Goal: Task Accomplishment & Management: Use online tool/utility

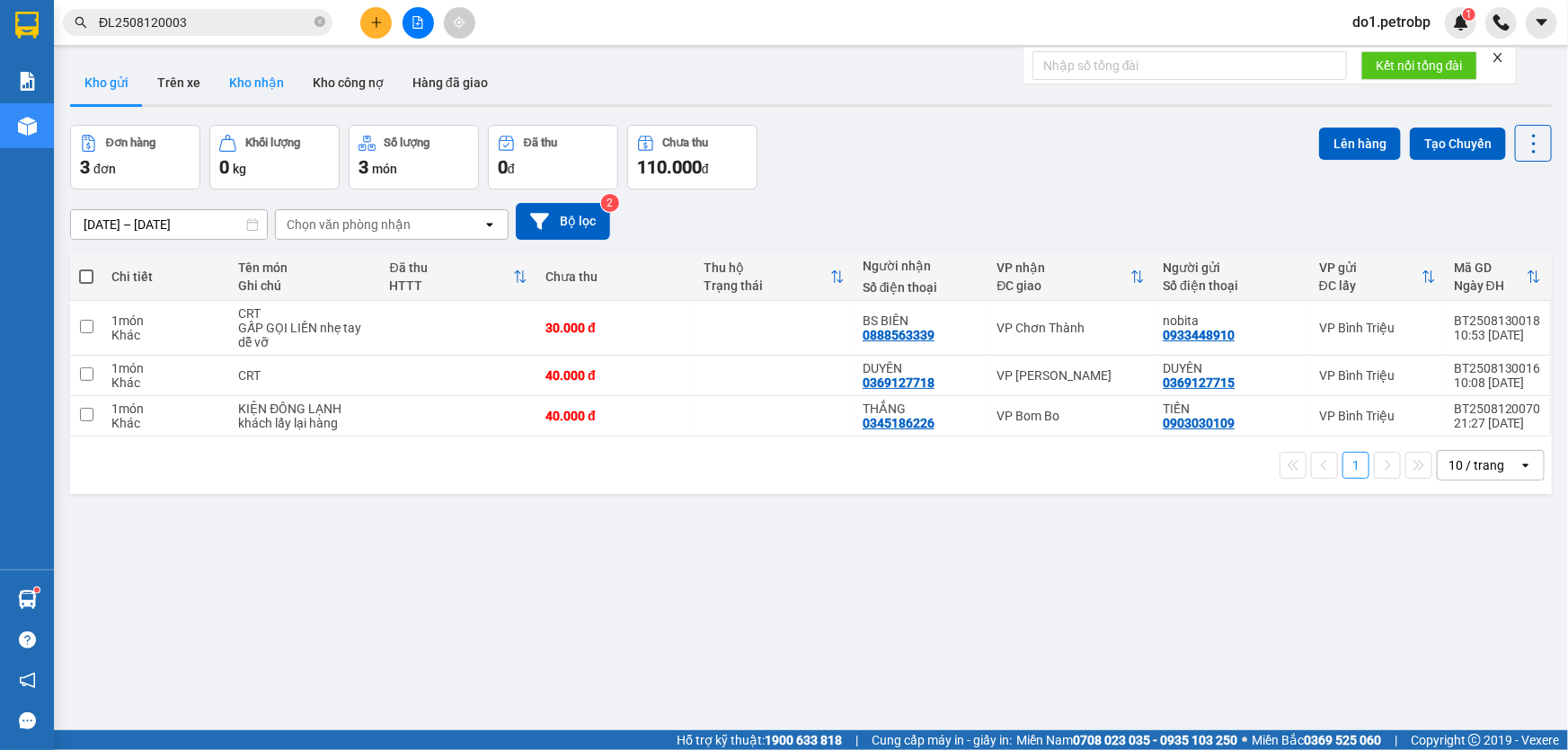
click at [236, 70] on button "Kho nhận" at bounding box center [257, 82] width 84 height 43
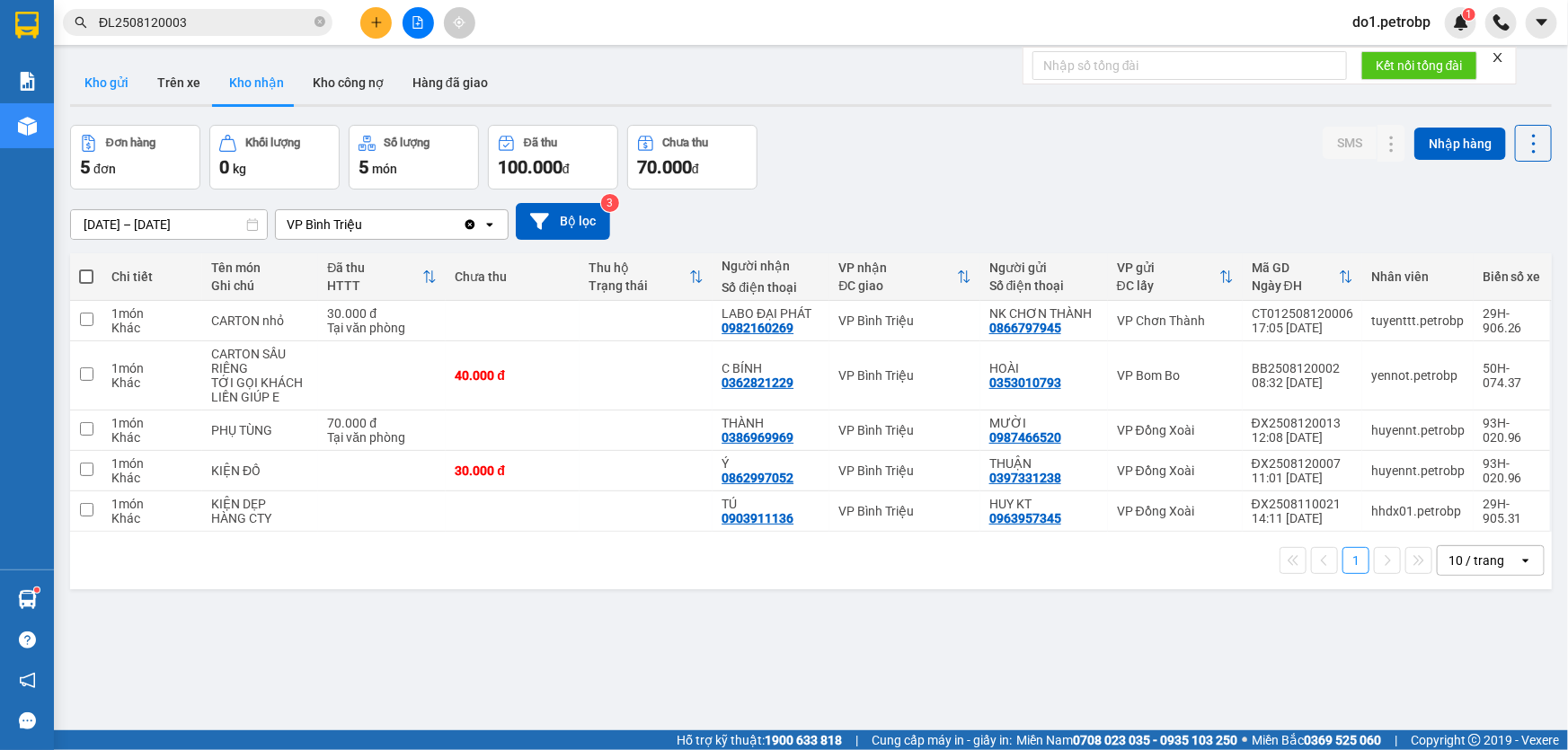
click at [103, 84] on button "Kho gửi" at bounding box center [106, 82] width 73 height 43
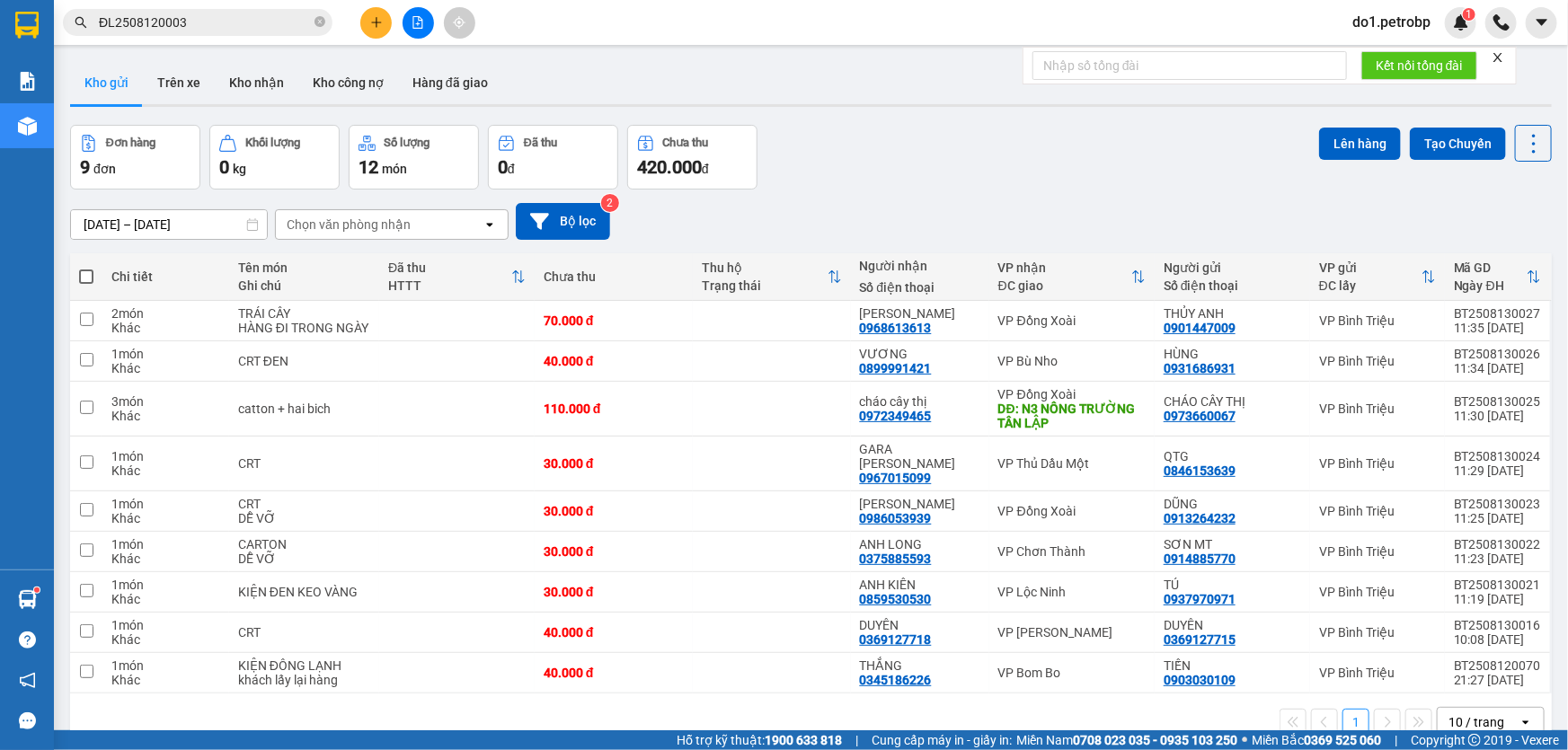
scroll to position [81, 0]
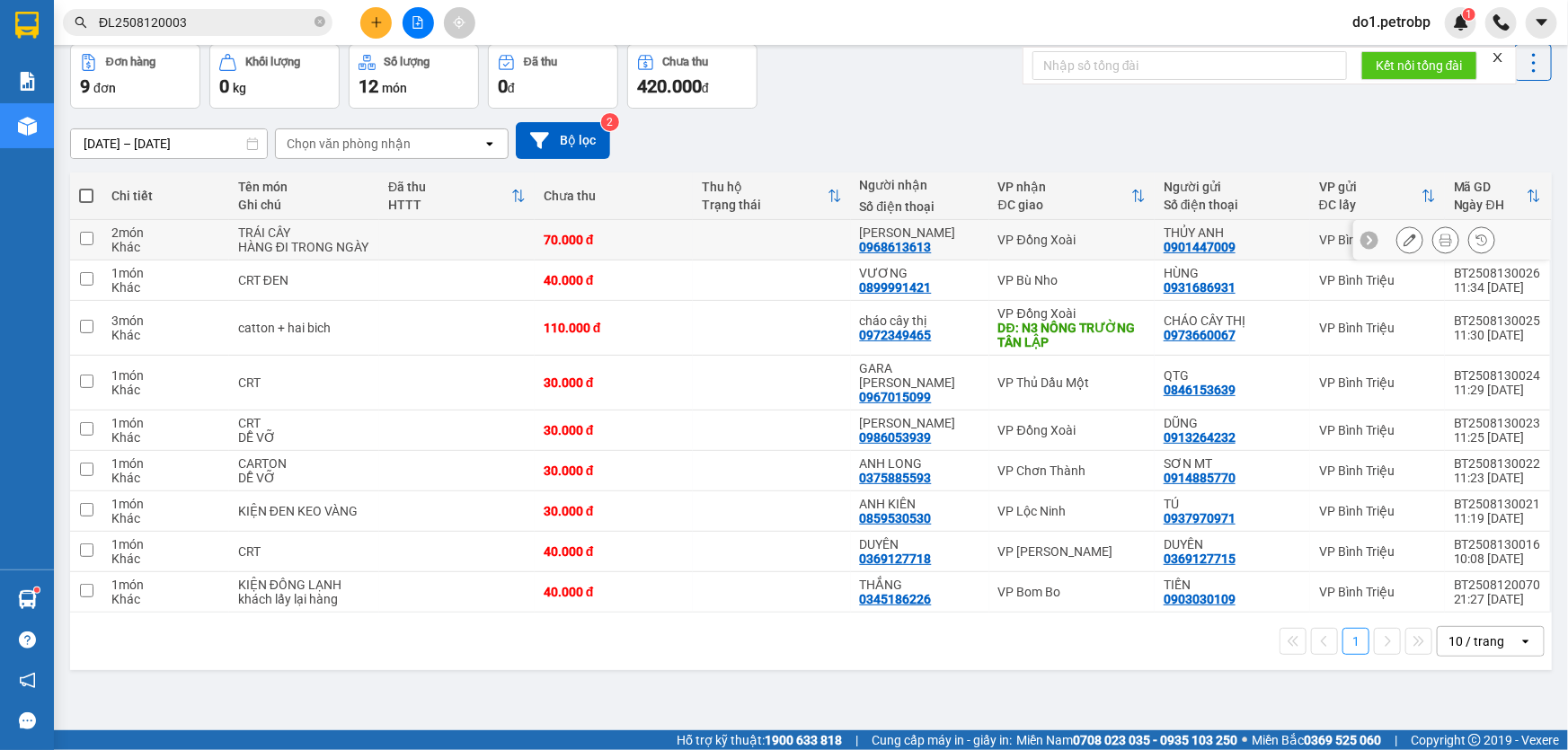
click at [91, 241] on input "checkbox" at bounding box center [87, 238] width 13 height 13
checkbox input "true"
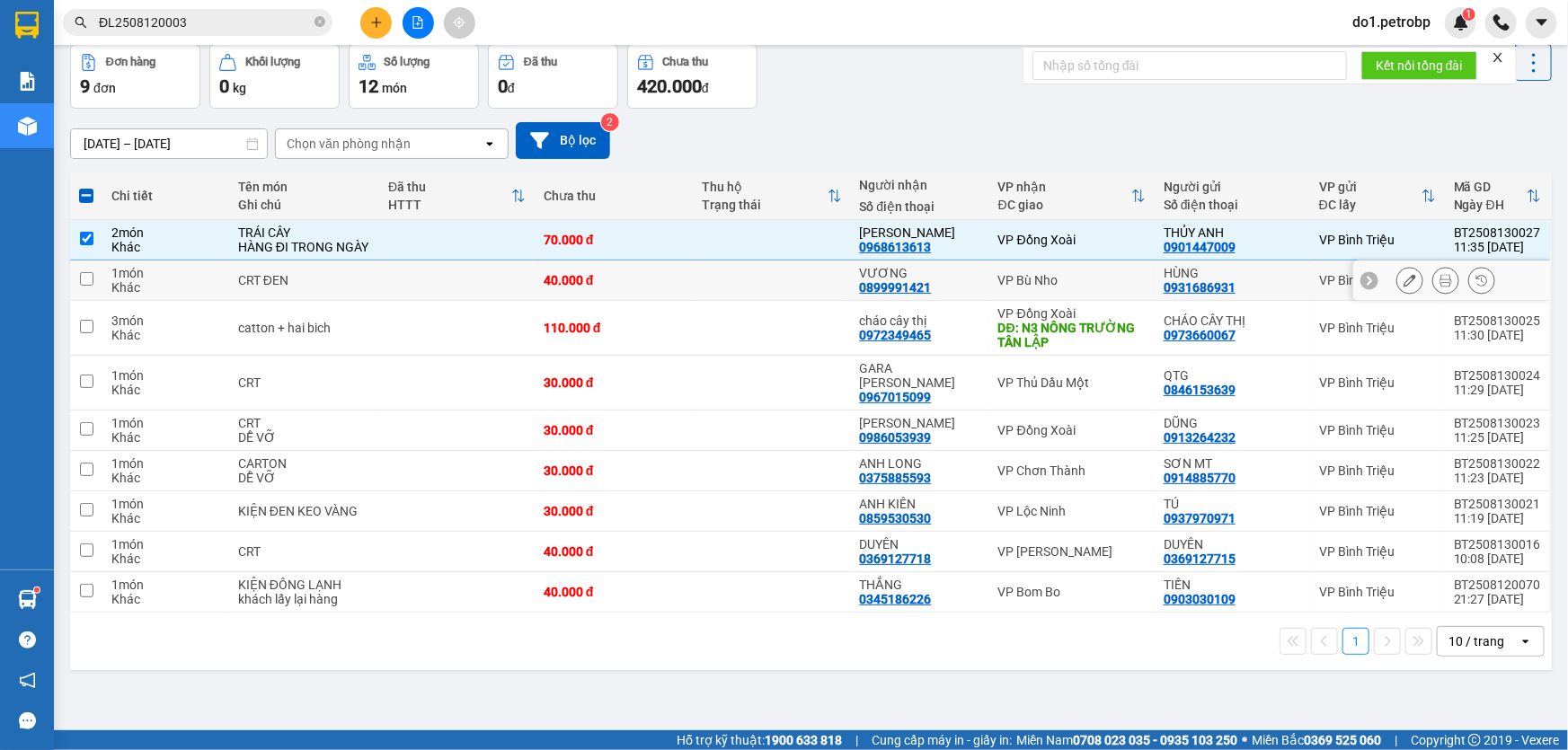
click at [89, 275] on input "checkbox" at bounding box center [87, 279] width 13 height 13
checkbox input "true"
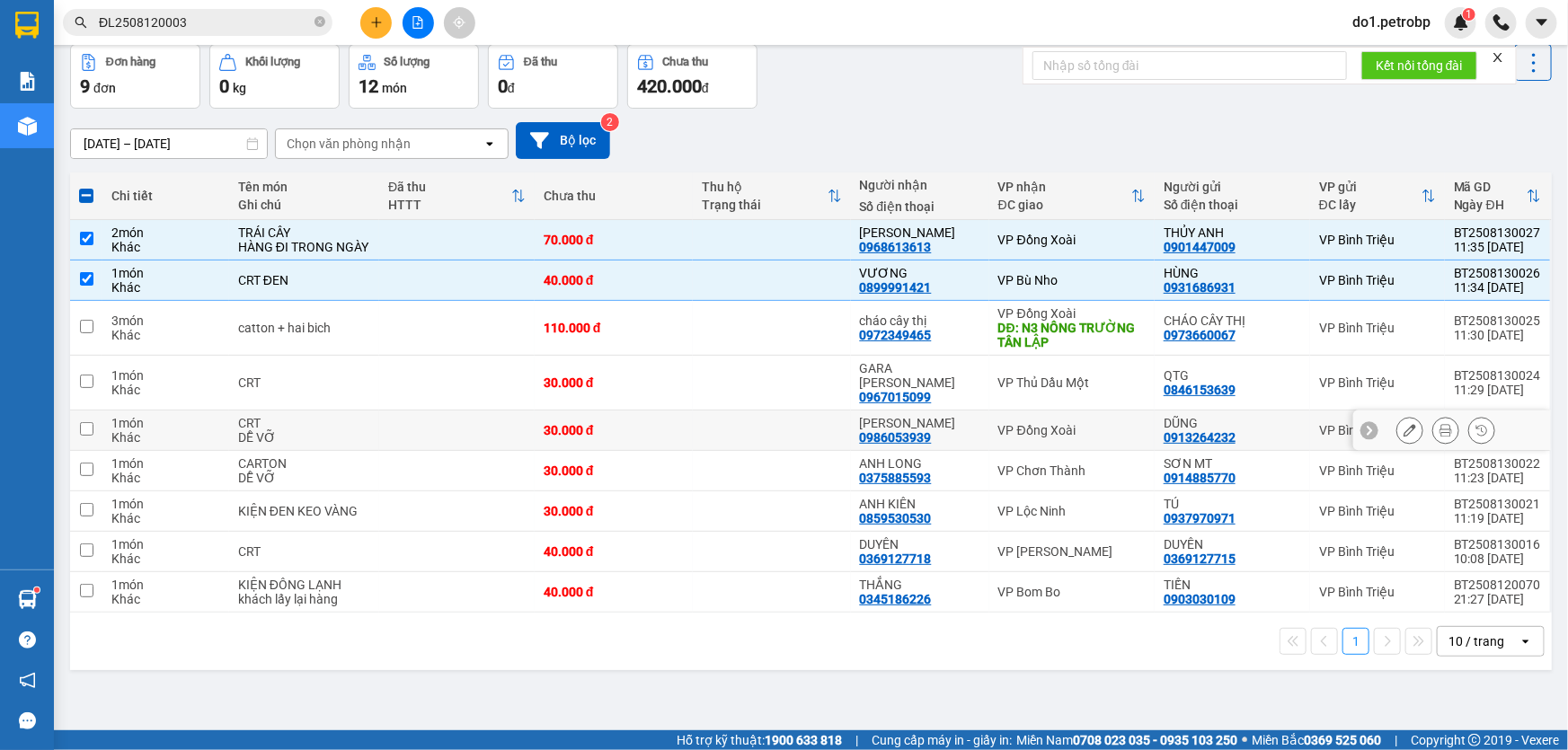
click at [84, 423] on input "checkbox" at bounding box center [87, 429] width 13 height 13
checkbox input "true"
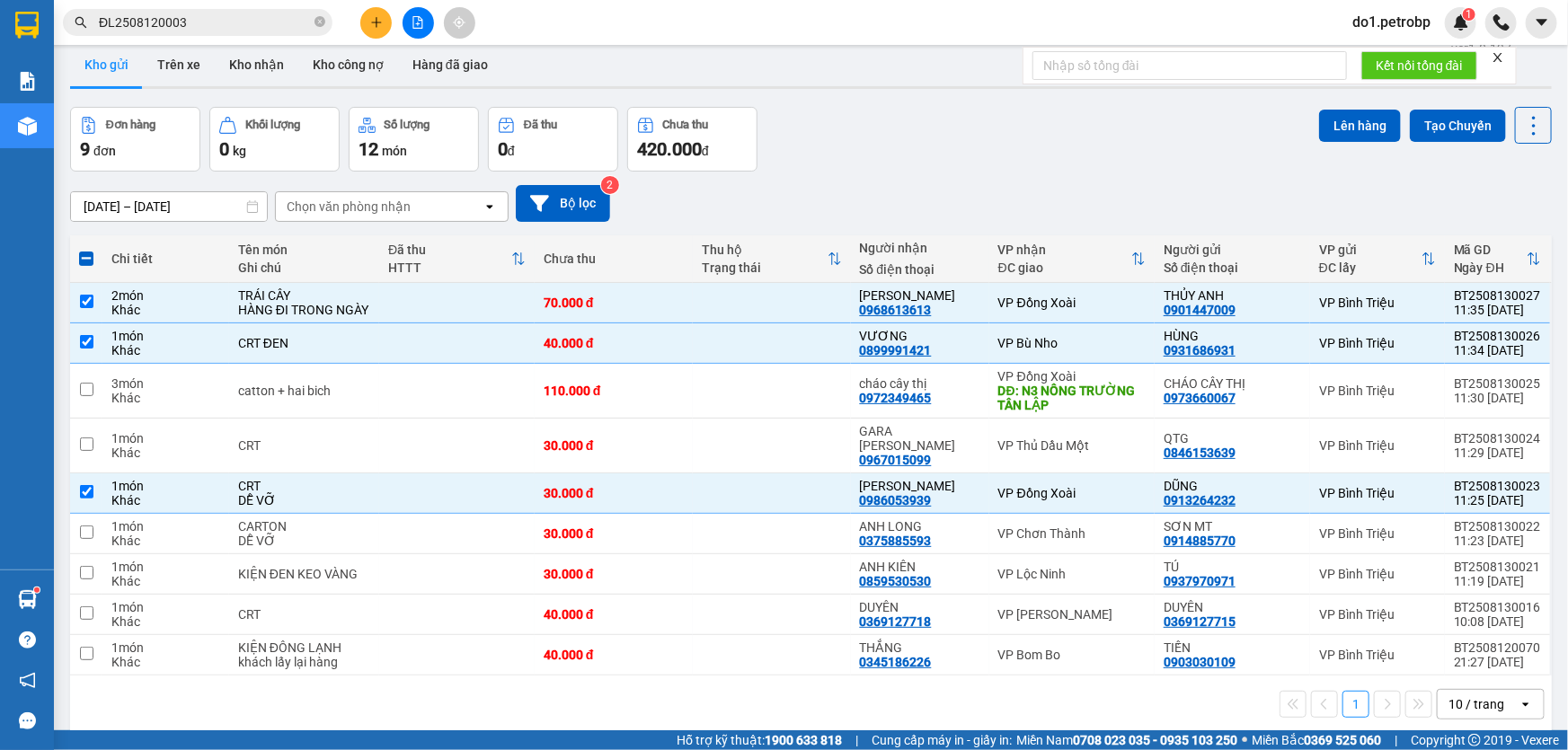
scroll to position [0, 0]
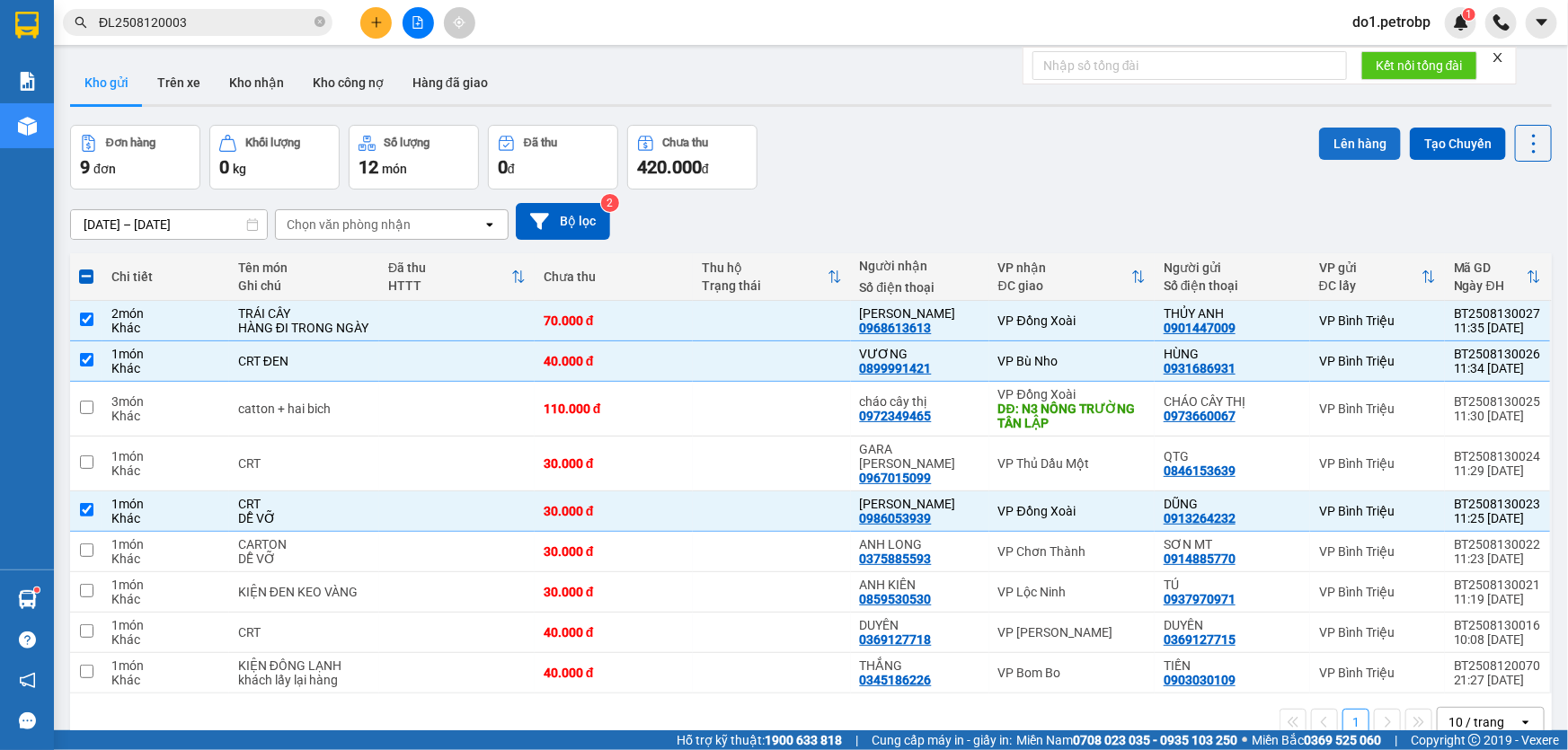
click at [1355, 153] on button "Lên hàng" at bounding box center [1361, 144] width 82 height 33
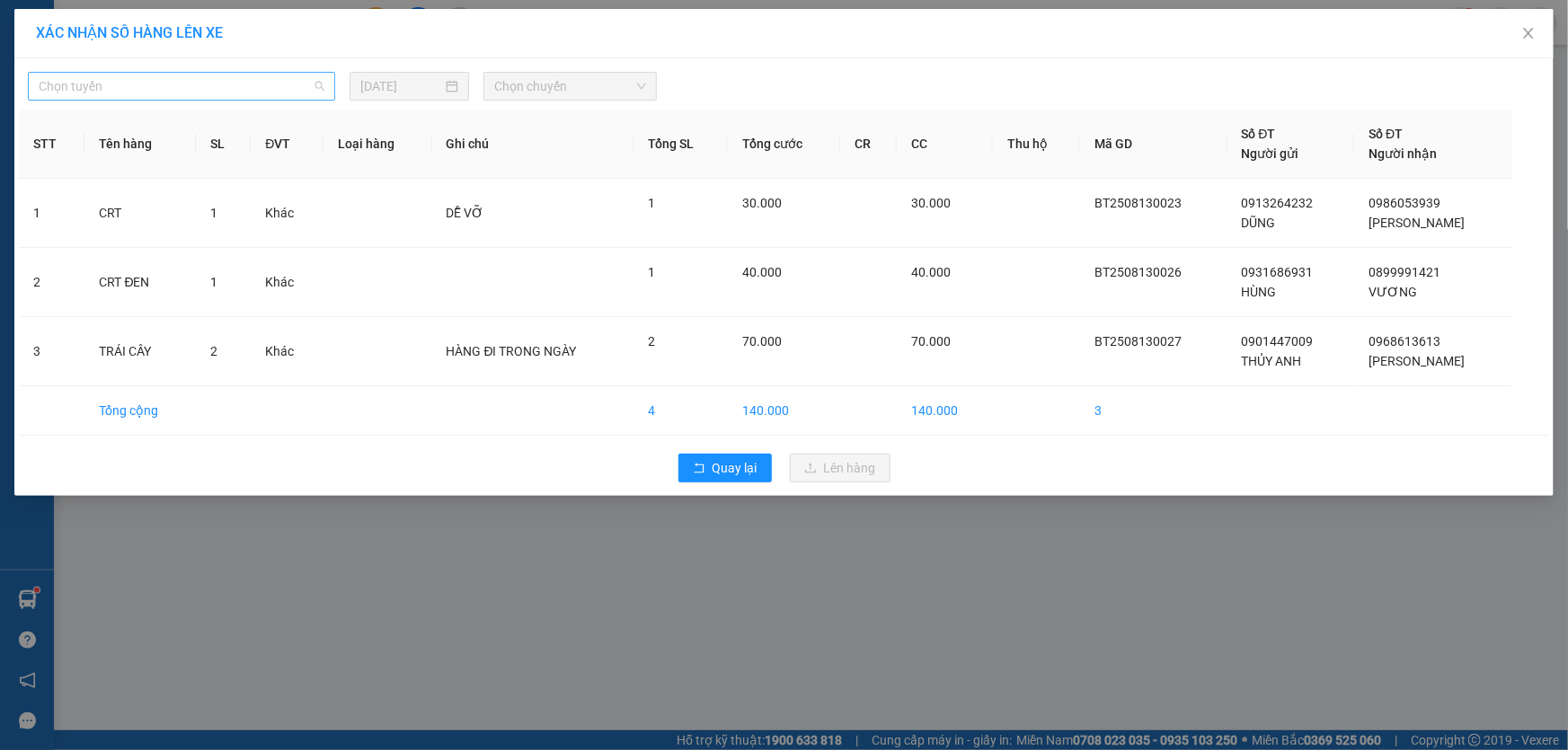
click at [293, 95] on span "Chọn tuyến" at bounding box center [181, 86] width 286 height 27
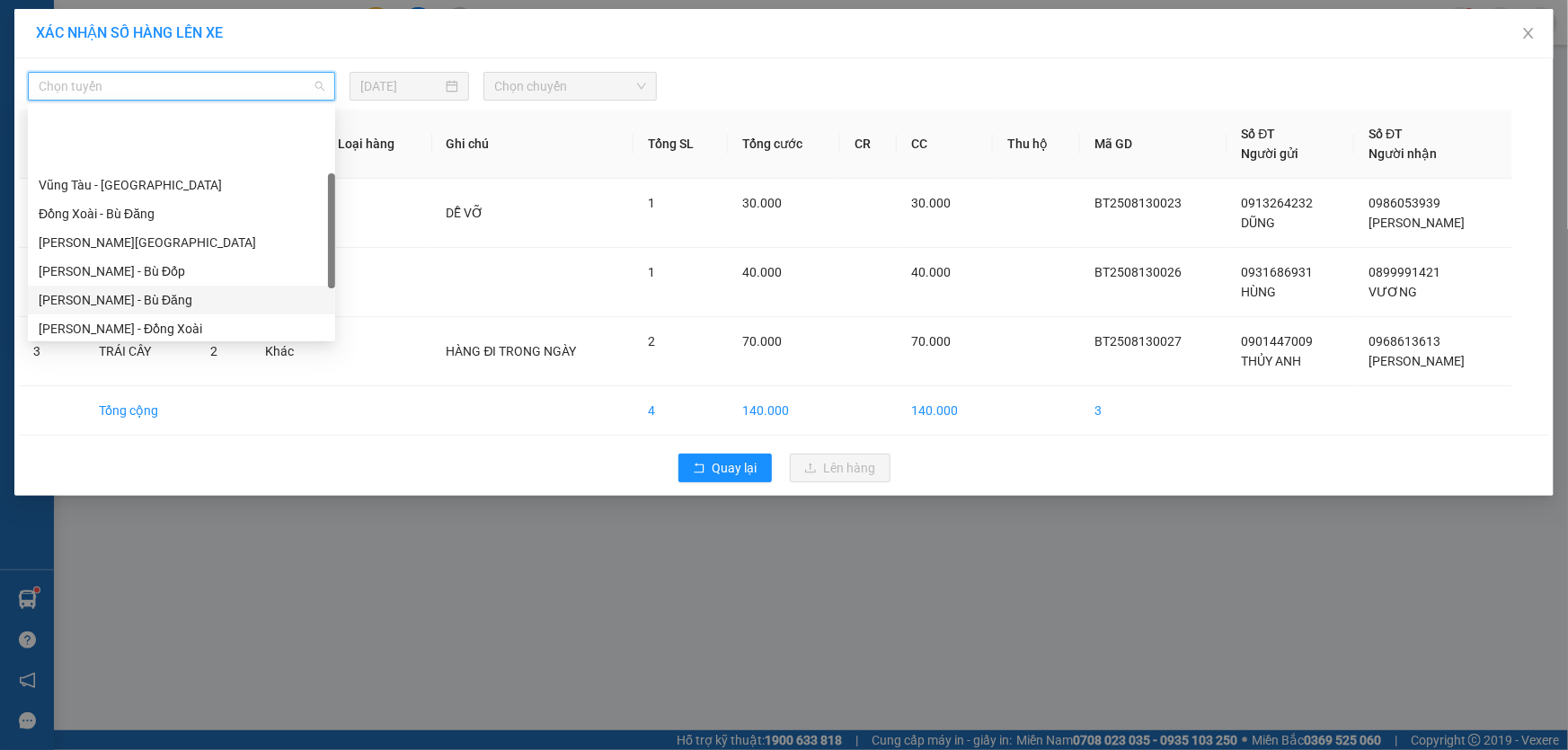
scroll to position [162, 0]
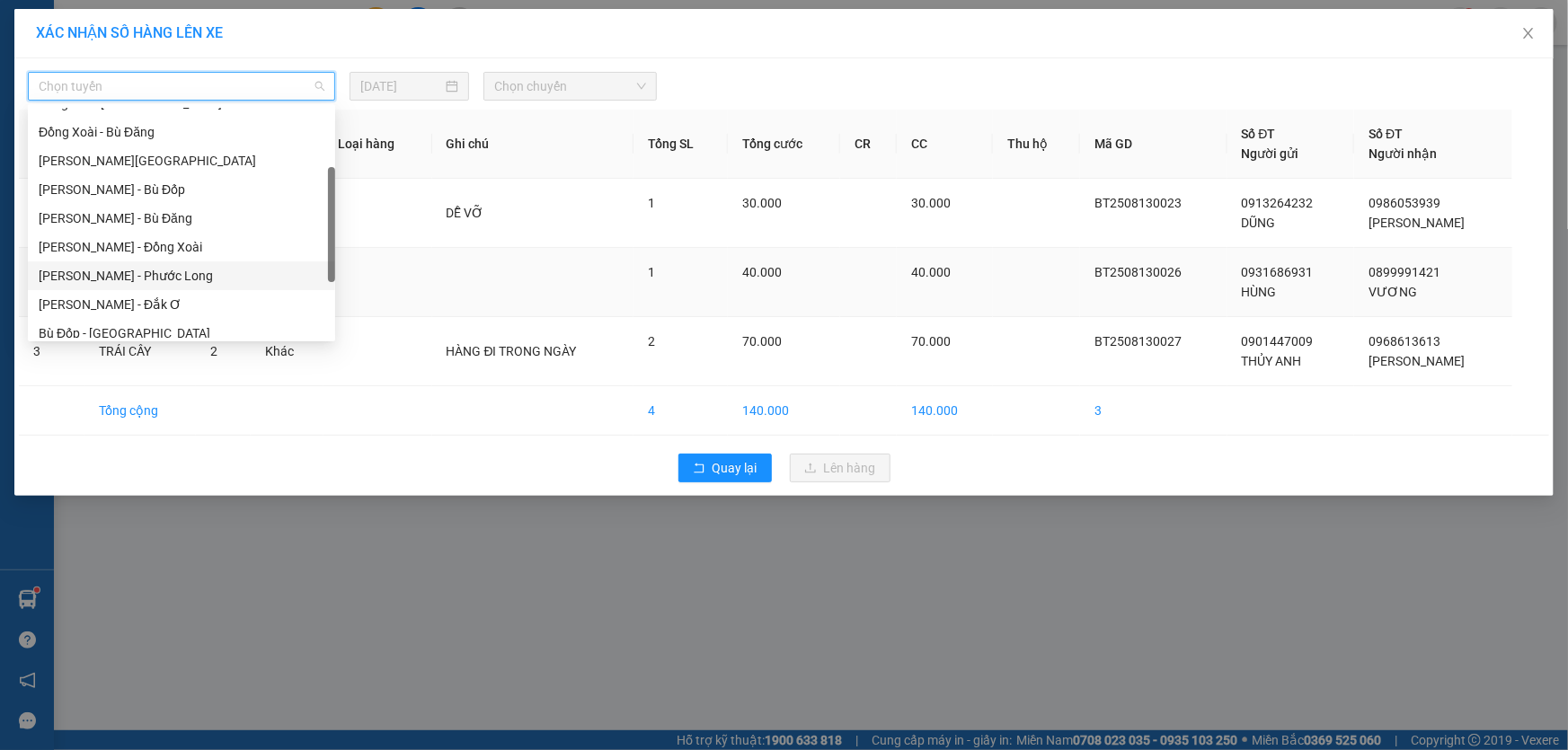
click at [187, 276] on div "[PERSON_NAME] - Phước Long" at bounding box center [181, 275] width 286 height 20
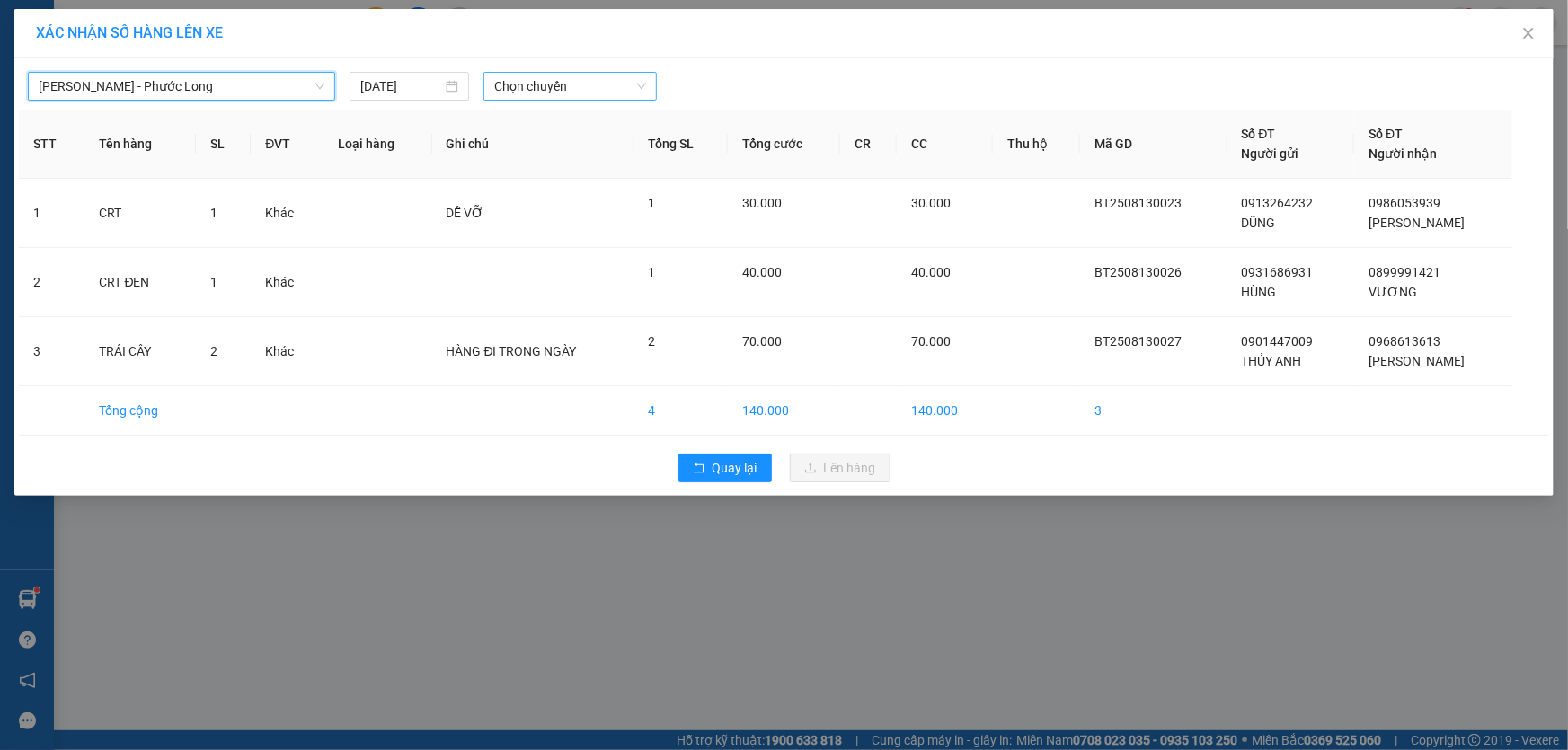
click at [556, 90] on span "Chọn chuyến" at bounding box center [570, 86] width 152 height 27
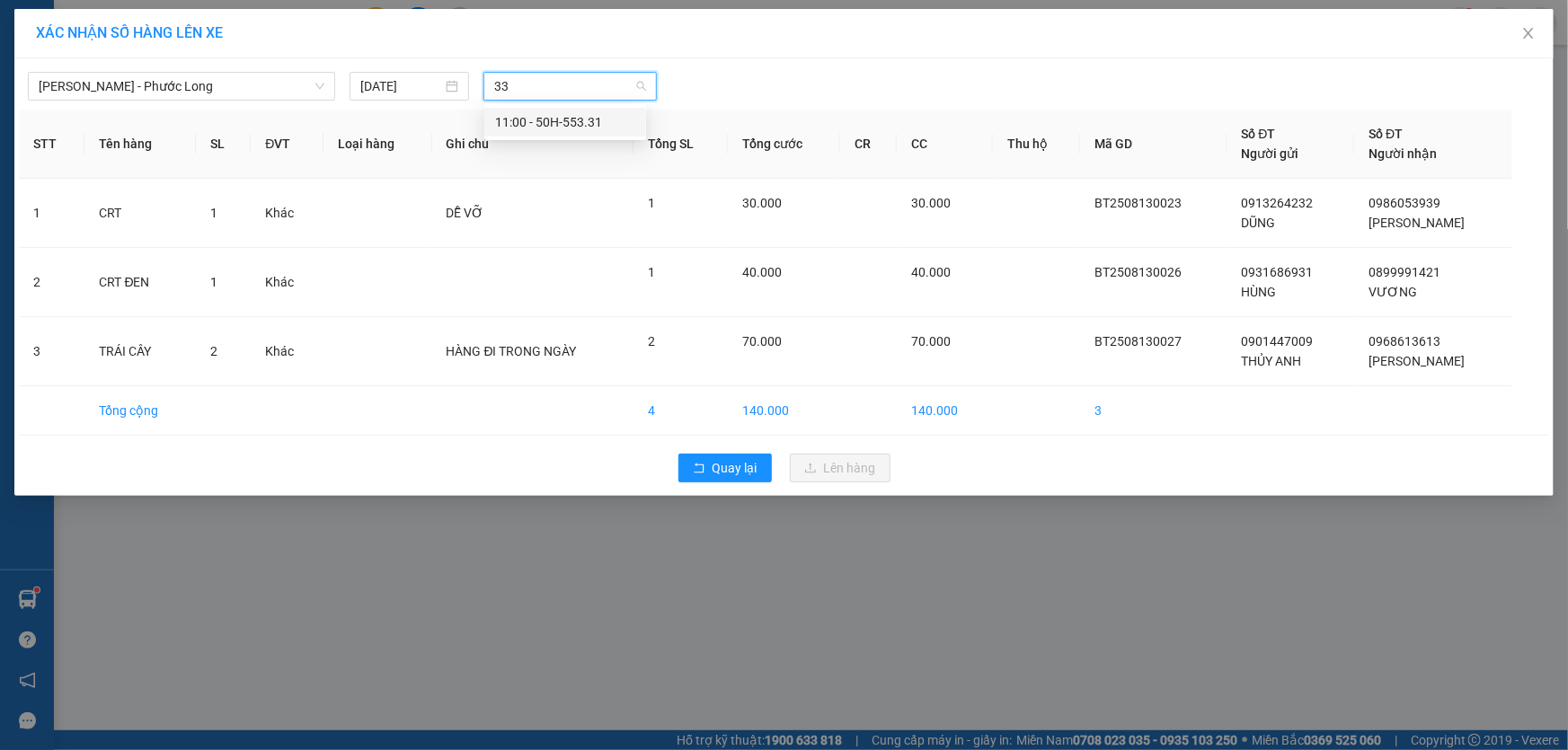
type input "331"
click at [572, 118] on div "11:00 - 50H-553.31" at bounding box center [566, 121] width 140 height 20
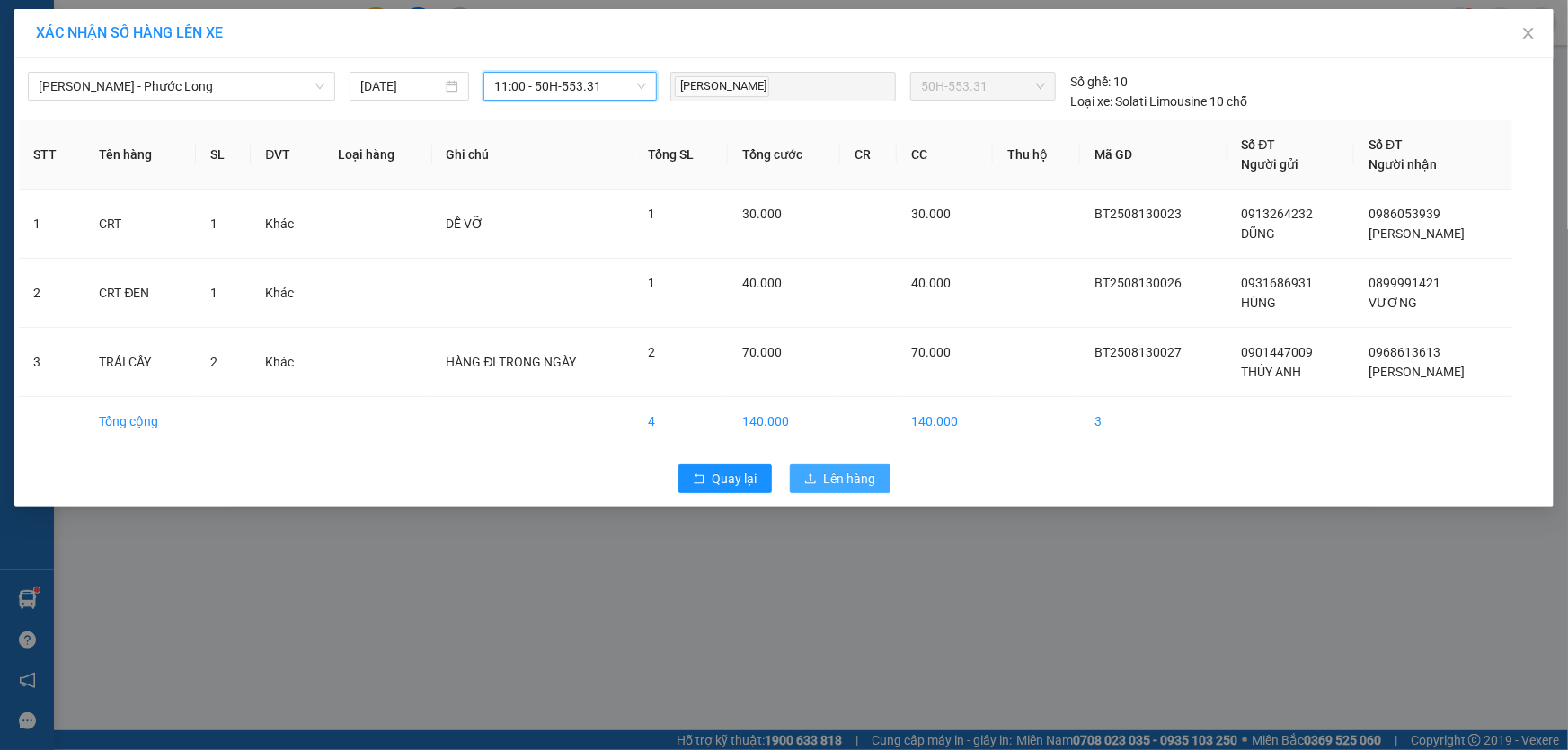
click at [829, 473] on span "Lên hàng" at bounding box center [850, 479] width 52 height 20
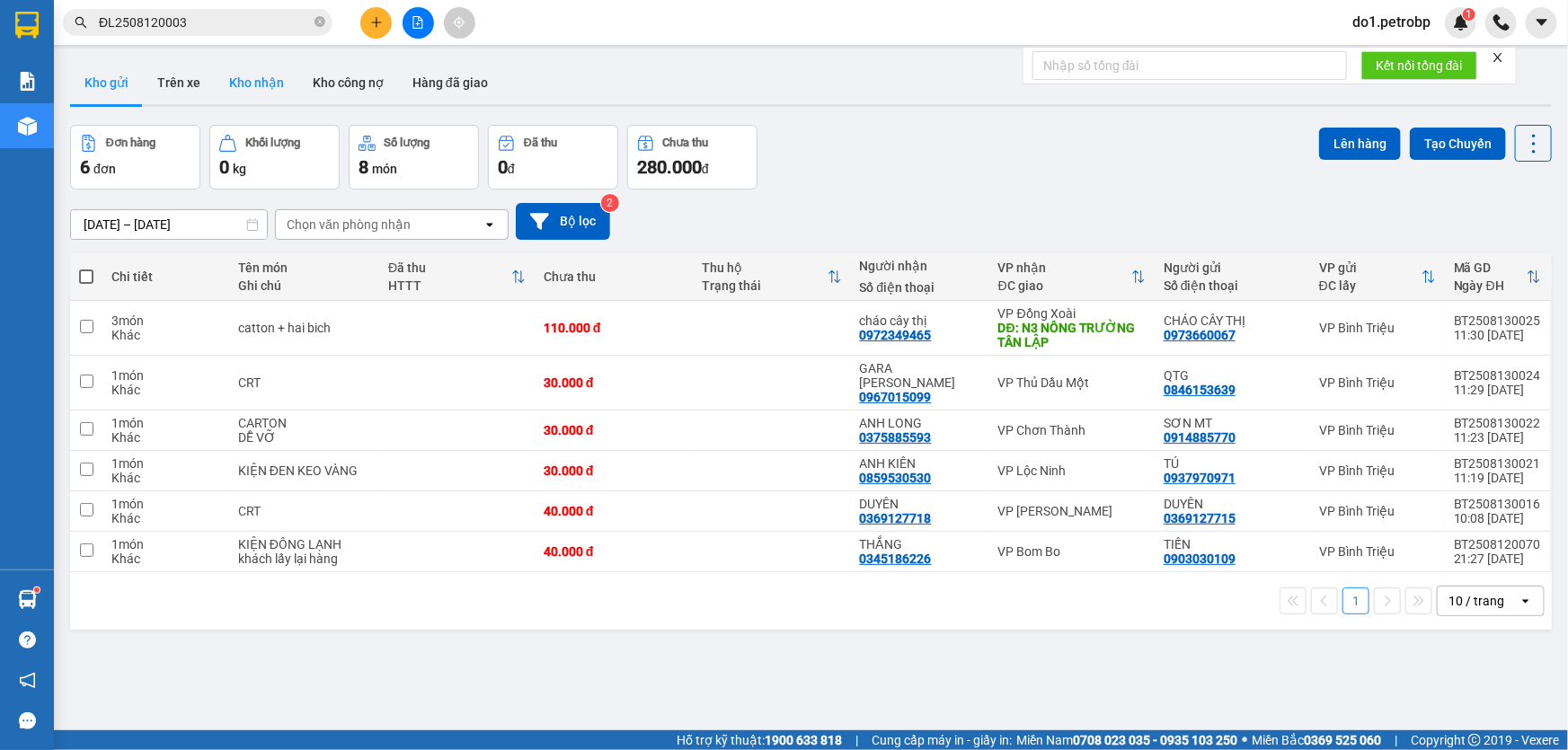
click at [238, 90] on button "Kho nhận" at bounding box center [257, 82] width 84 height 43
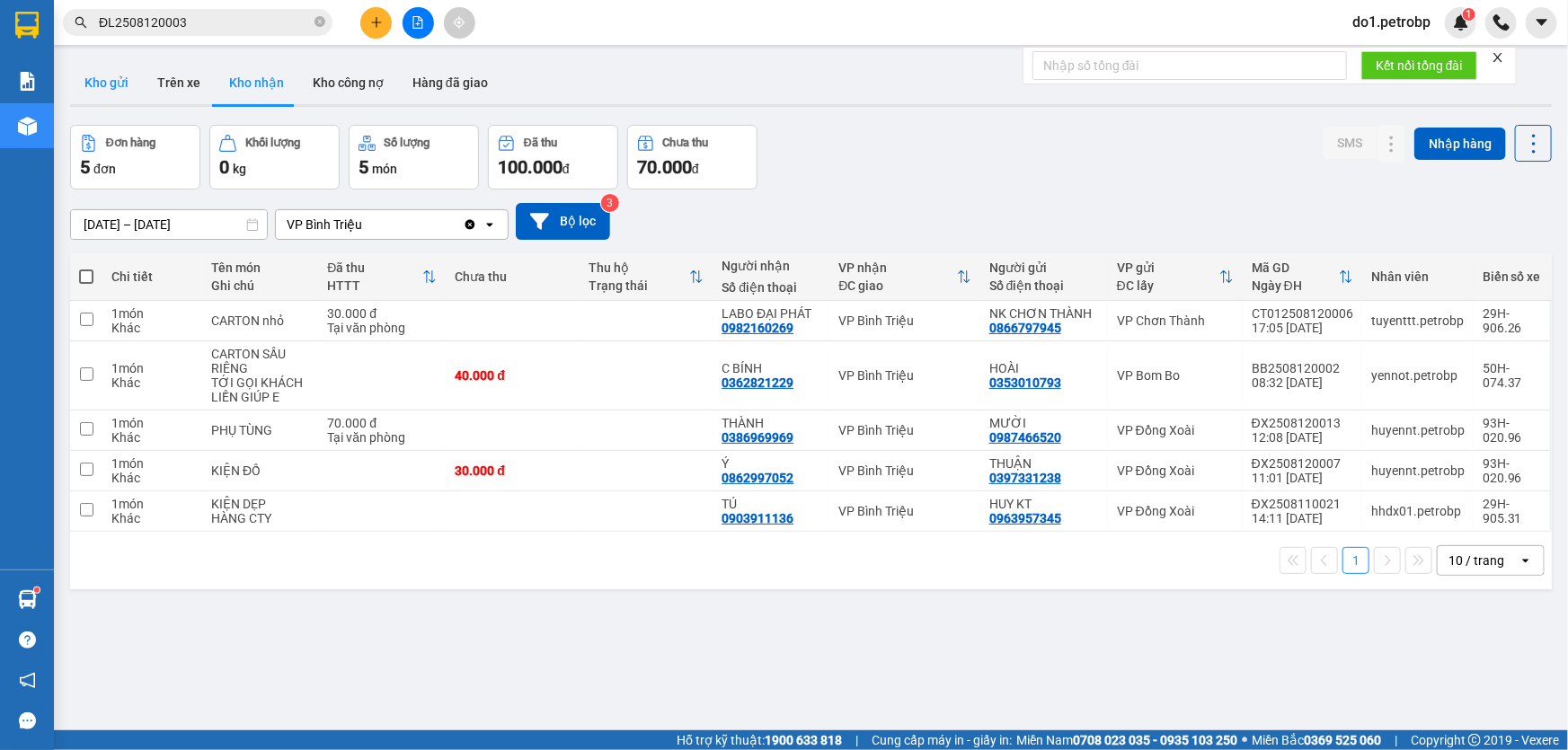
click at [115, 93] on button "Kho gửi" at bounding box center [106, 82] width 73 height 43
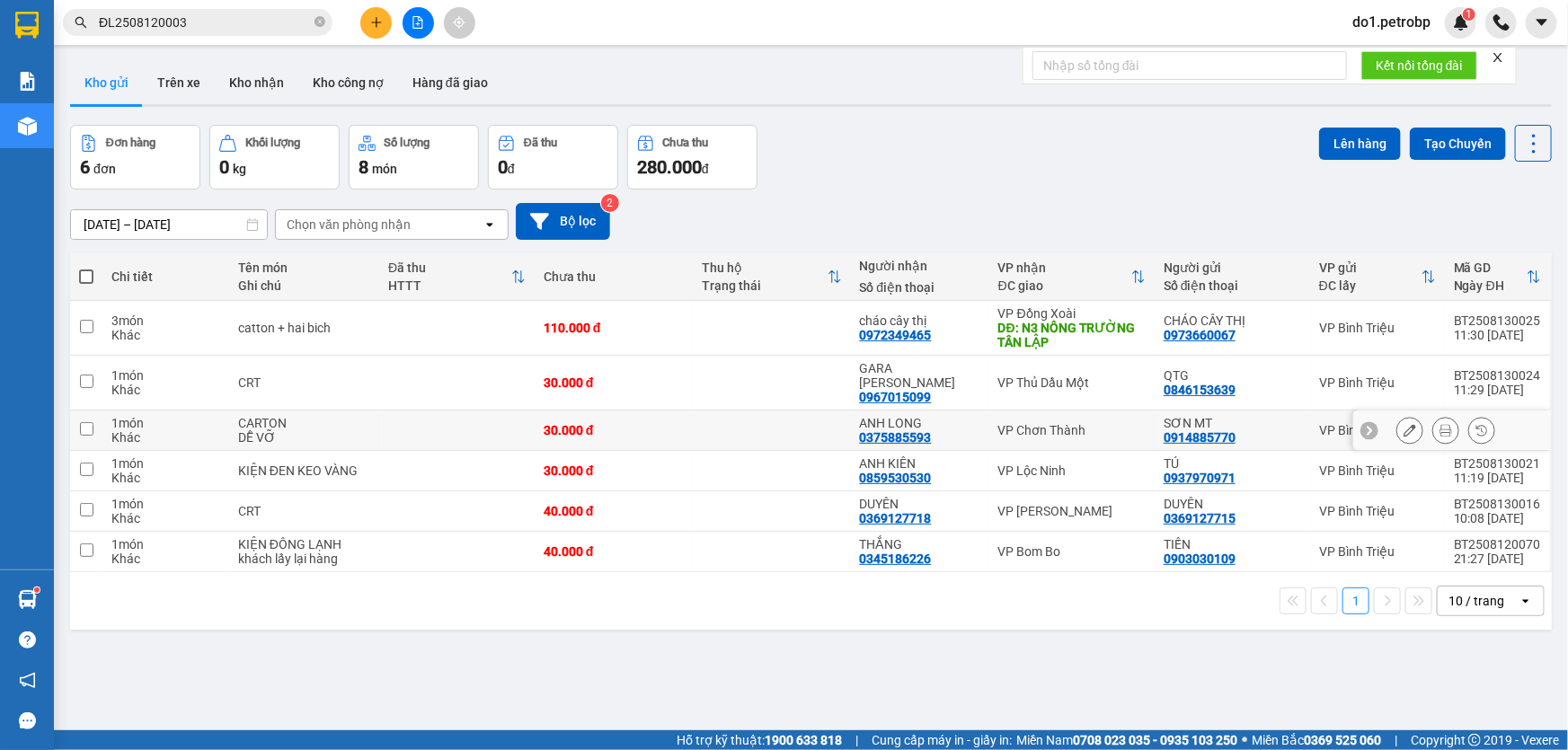
click at [91, 423] on input "checkbox" at bounding box center [87, 429] width 13 height 13
checkbox input "true"
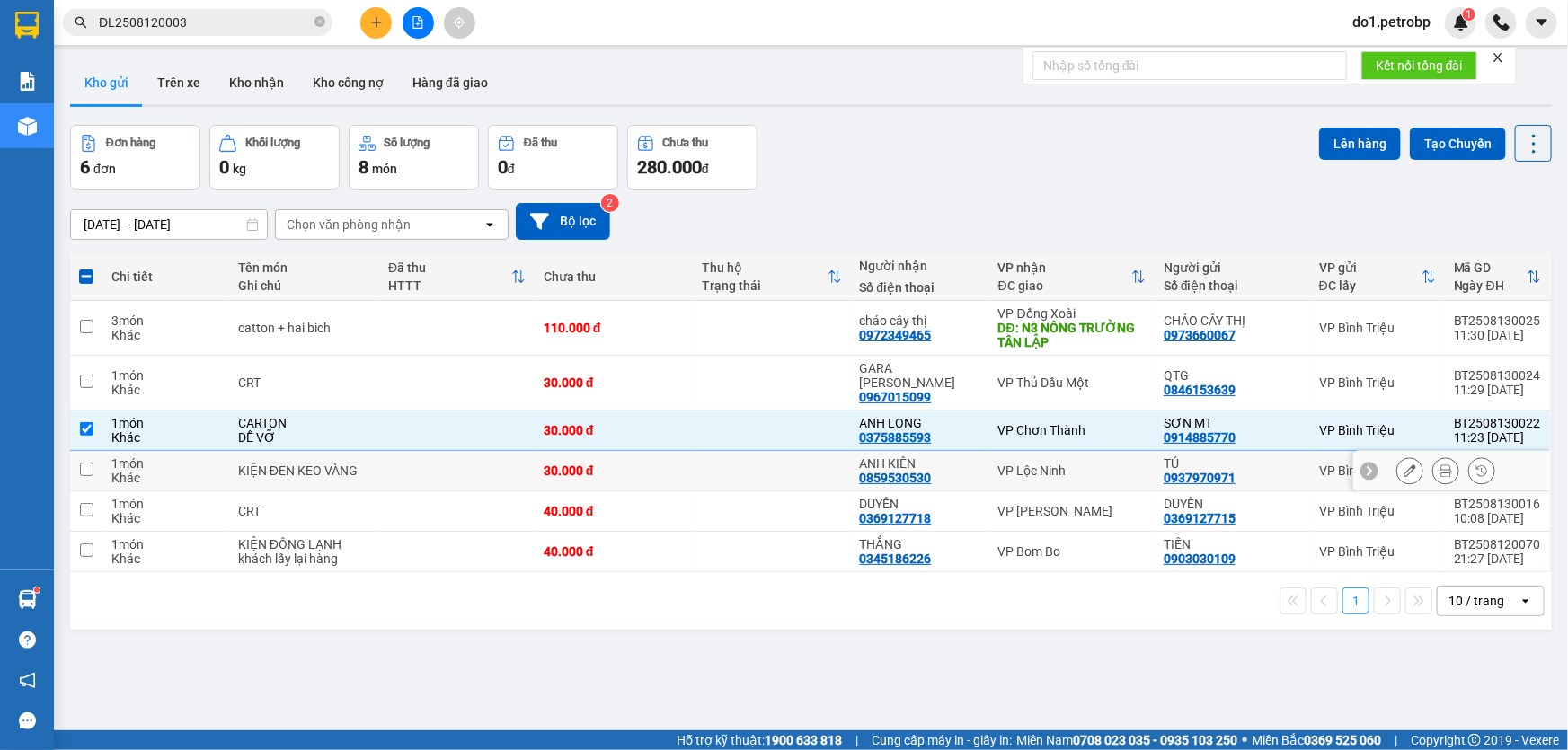
click at [92, 451] on td at bounding box center [86, 470] width 33 height 40
checkbox input "true"
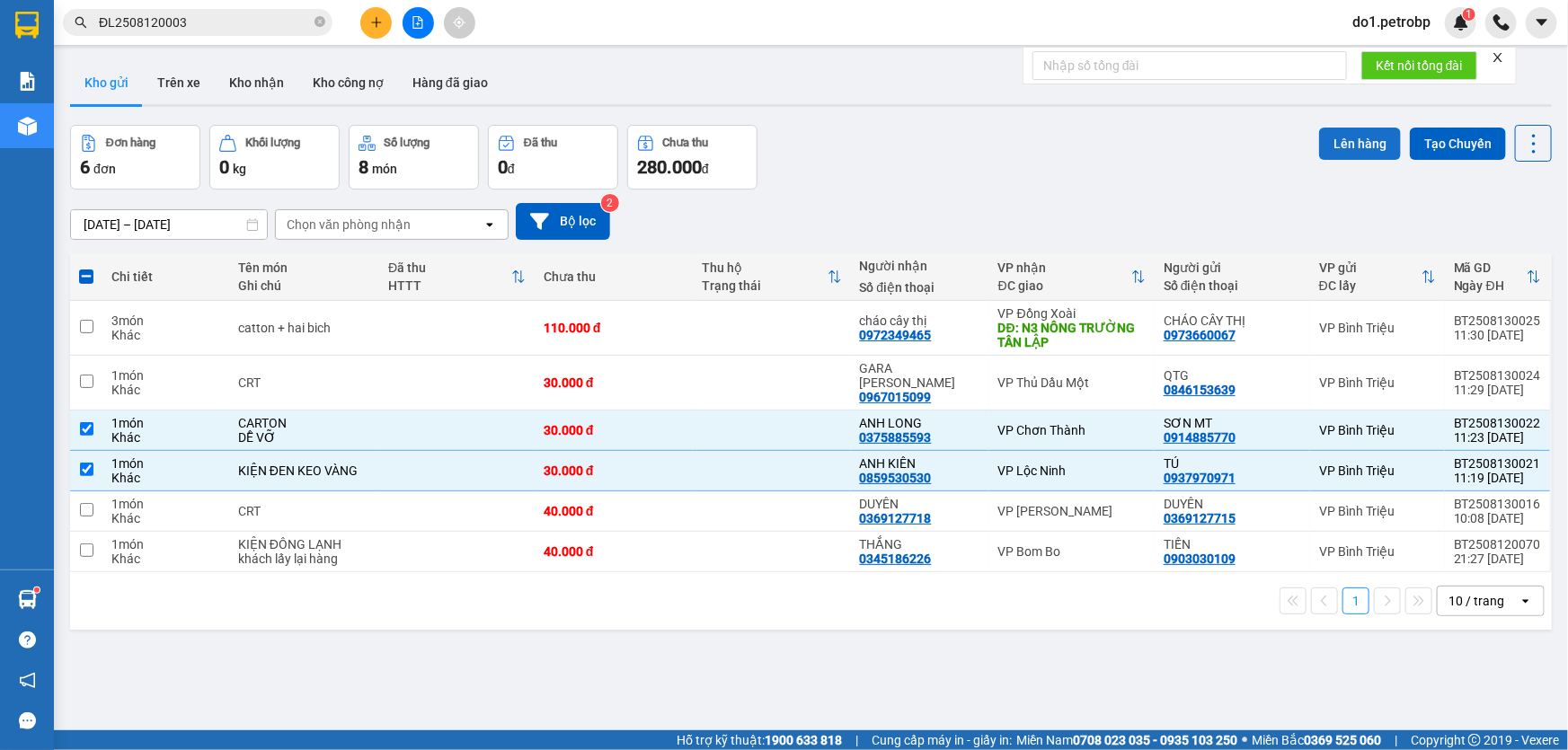
click at [1352, 137] on button "Lên hàng" at bounding box center [1361, 144] width 82 height 33
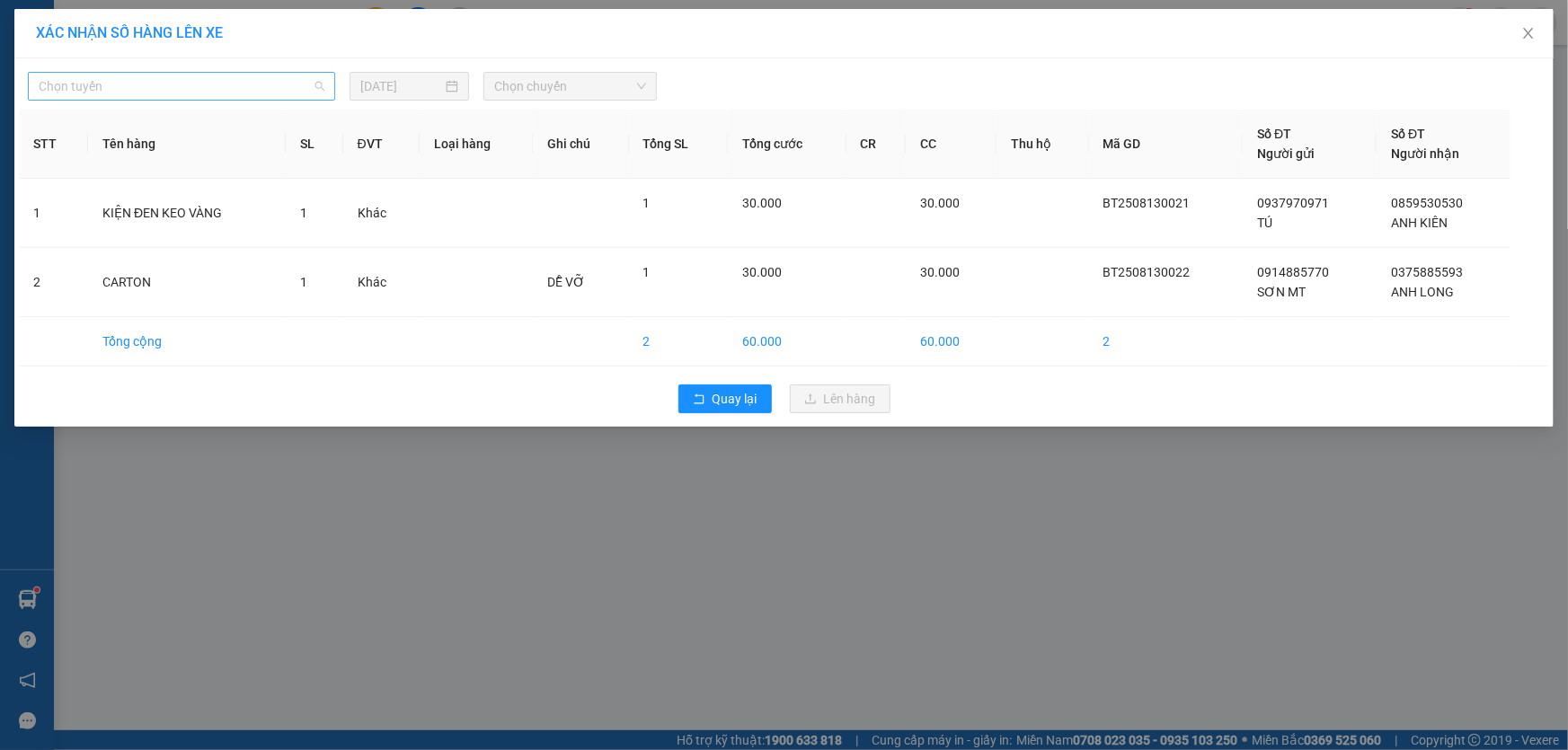
click at [273, 90] on span "Chọn tuyến" at bounding box center [181, 86] width 286 height 27
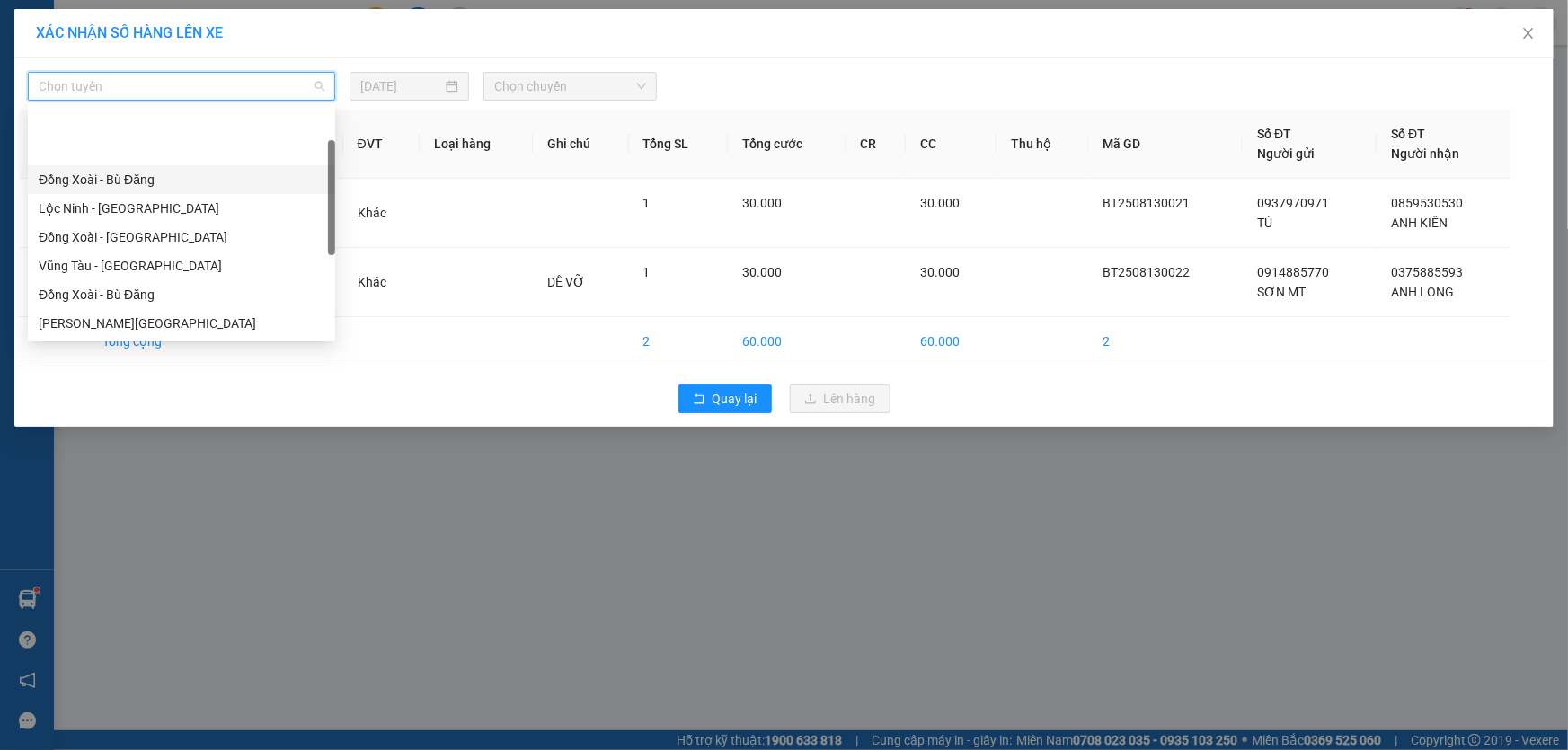
scroll to position [81, 0]
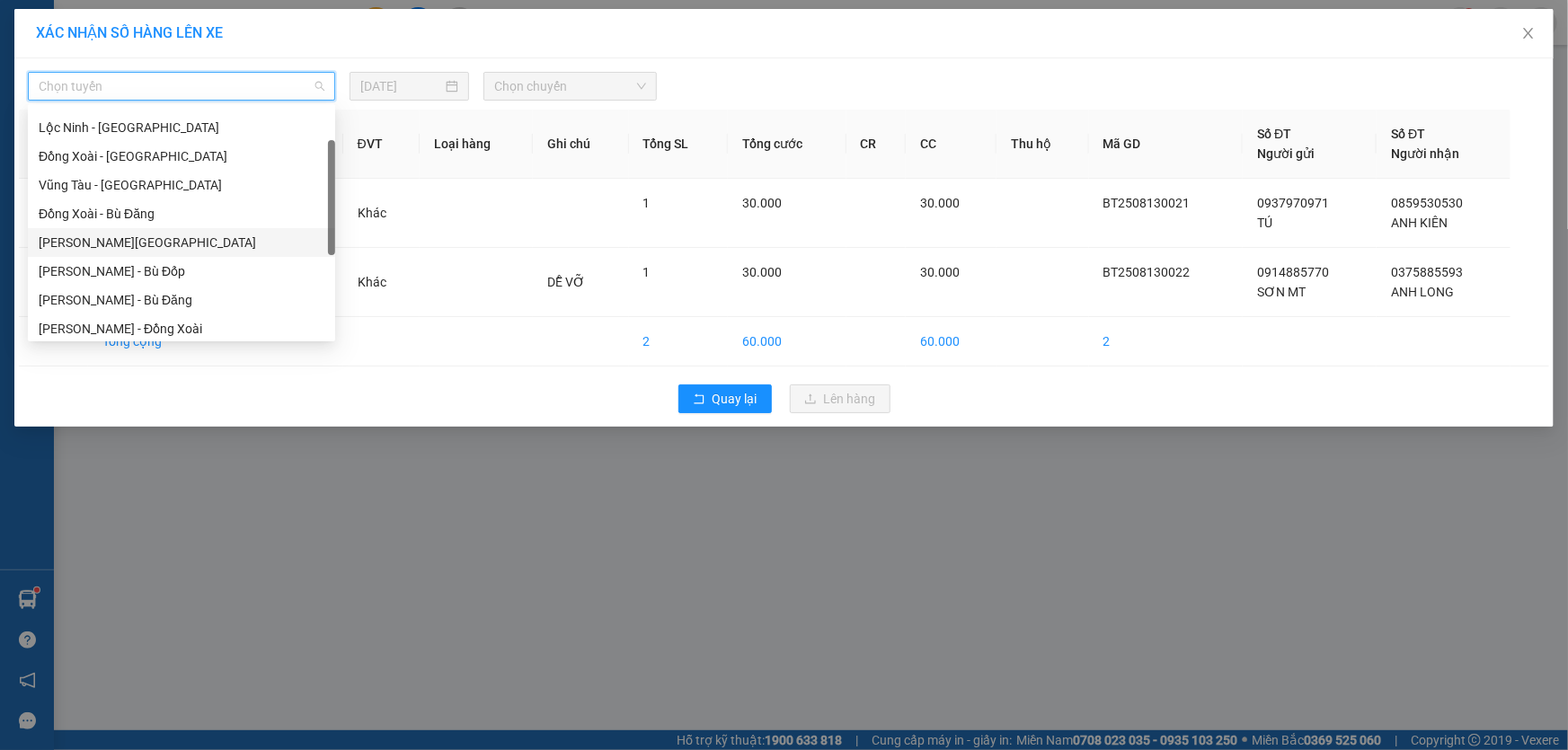
click at [204, 245] on div "[PERSON_NAME][GEOGRAPHIC_DATA]" at bounding box center [181, 242] width 286 height 20
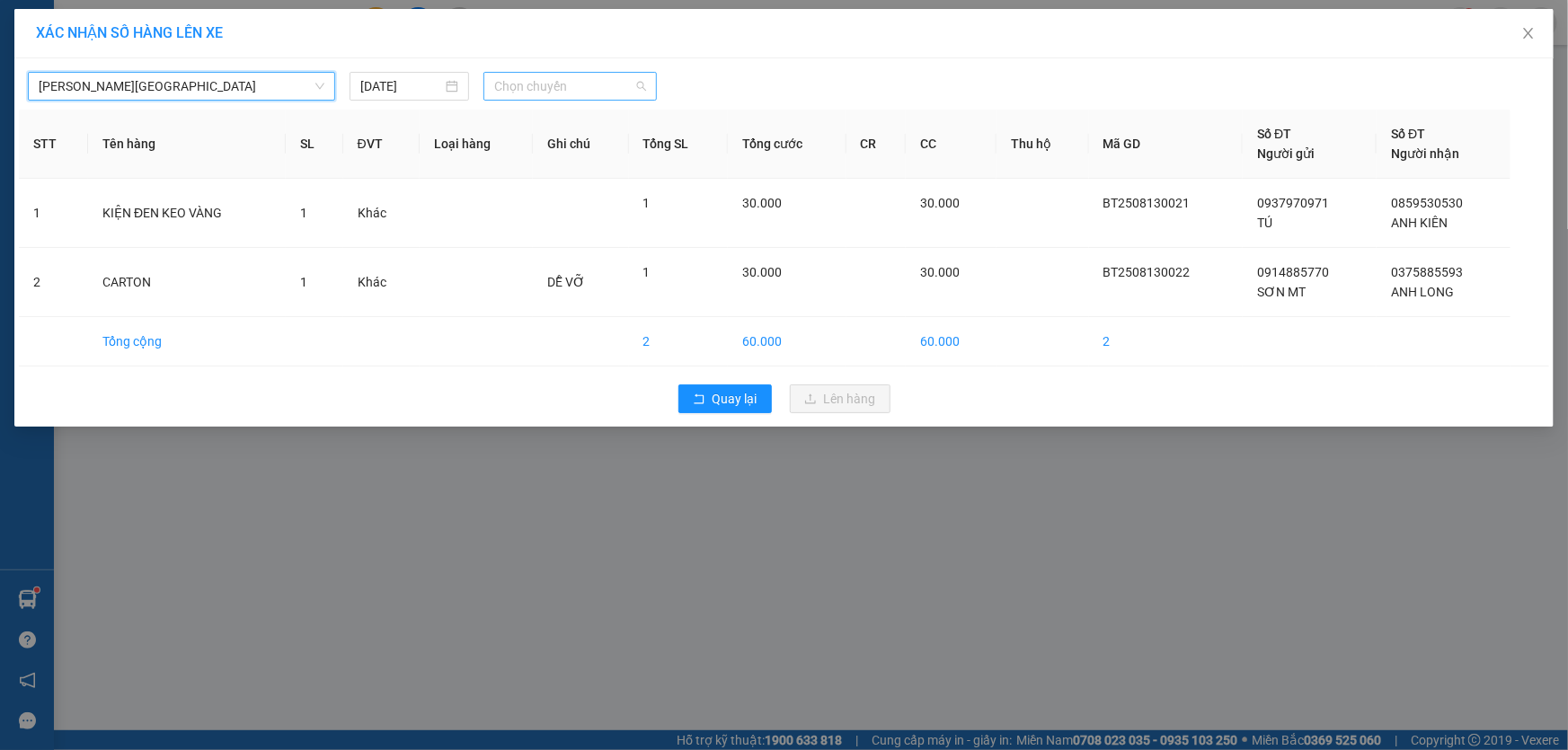
click at [581, 94] on span "Chọn chuyến" at bounding box center [570, 86] width 152 height 27
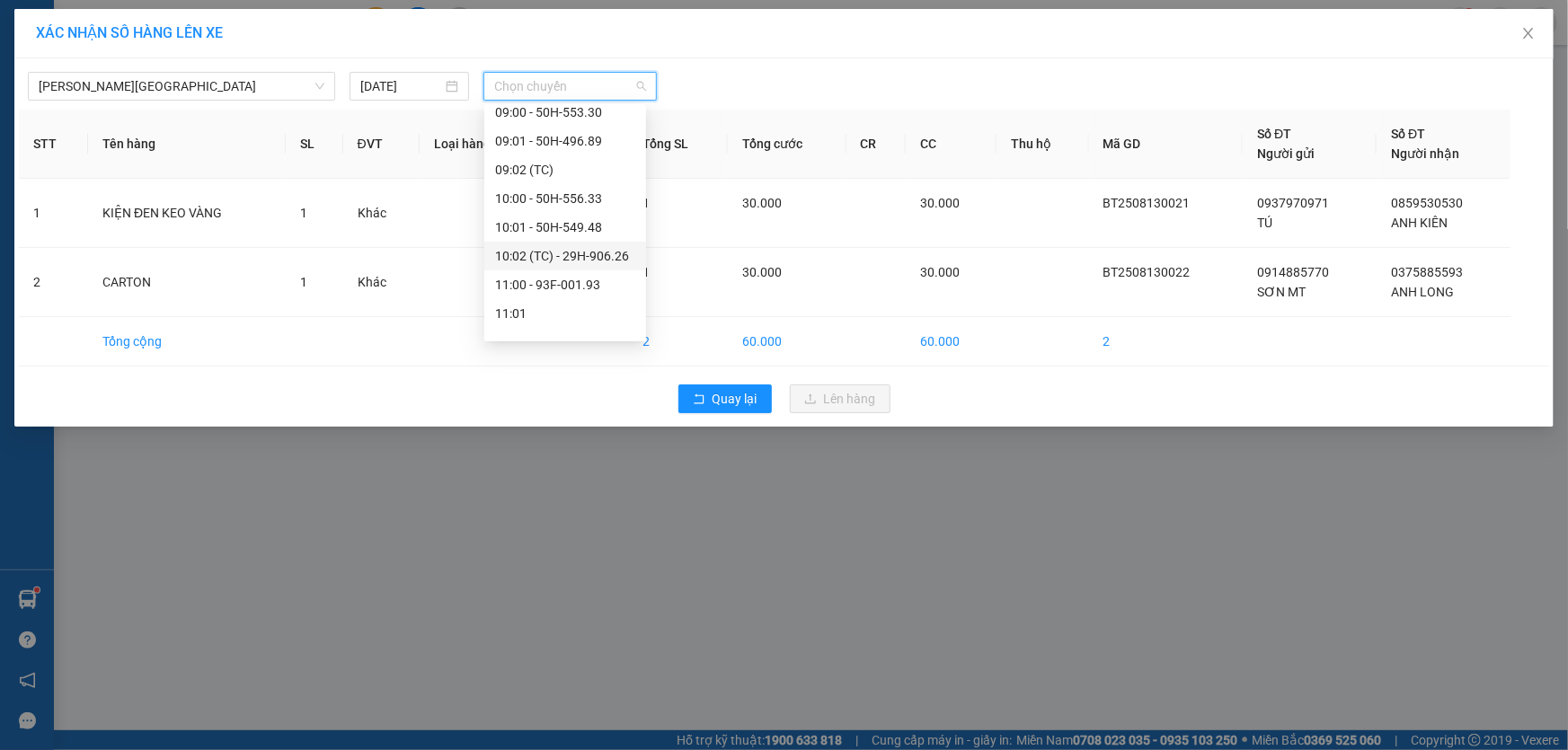
scroll to position [408, 0]
click at [589, 267] on div "11:00 - 93F-001.93" at bounding box center [566, 260] width 140 height 20
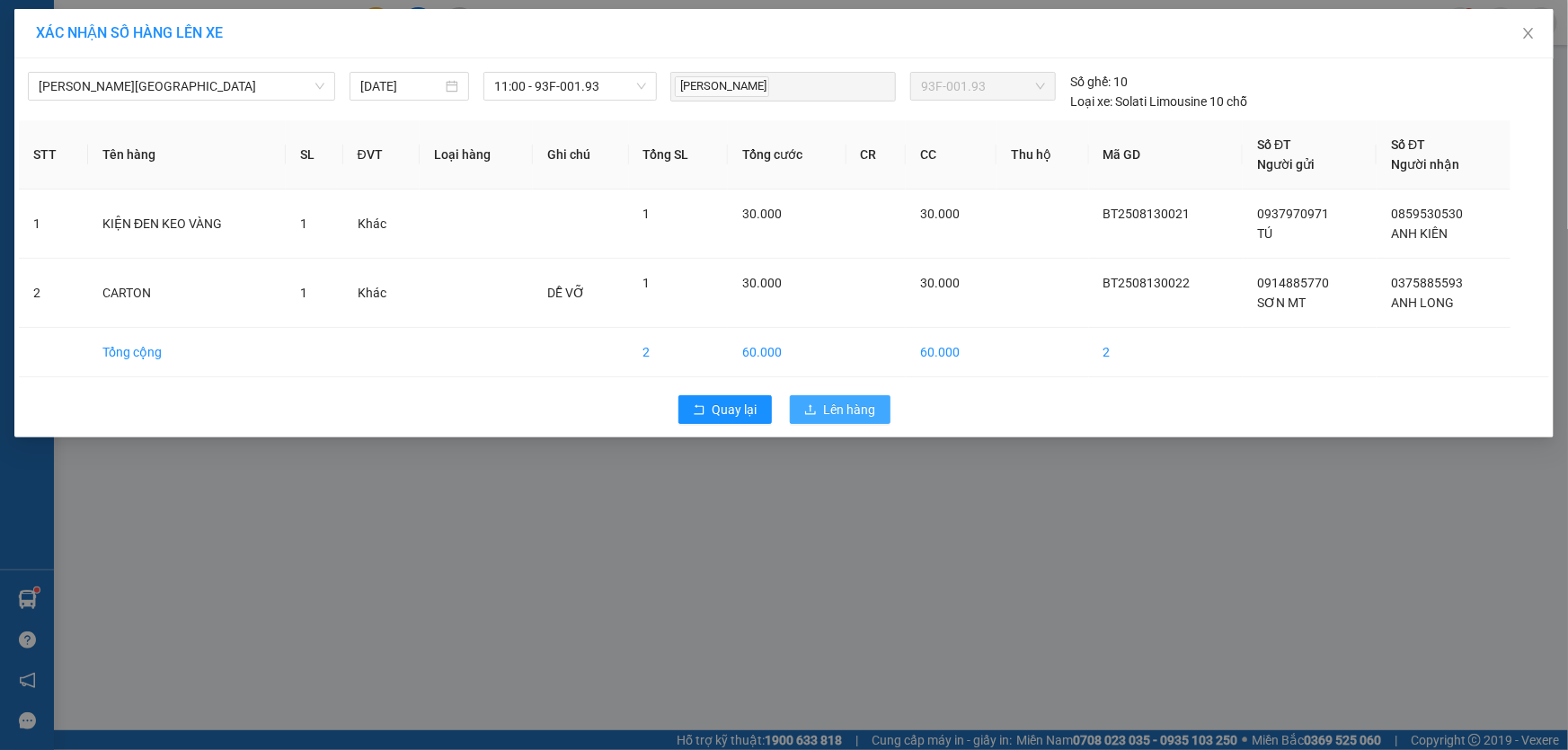
click at [834, 404] on span "Lên hàng" at bounding box center [850, 410] width 52 height 20
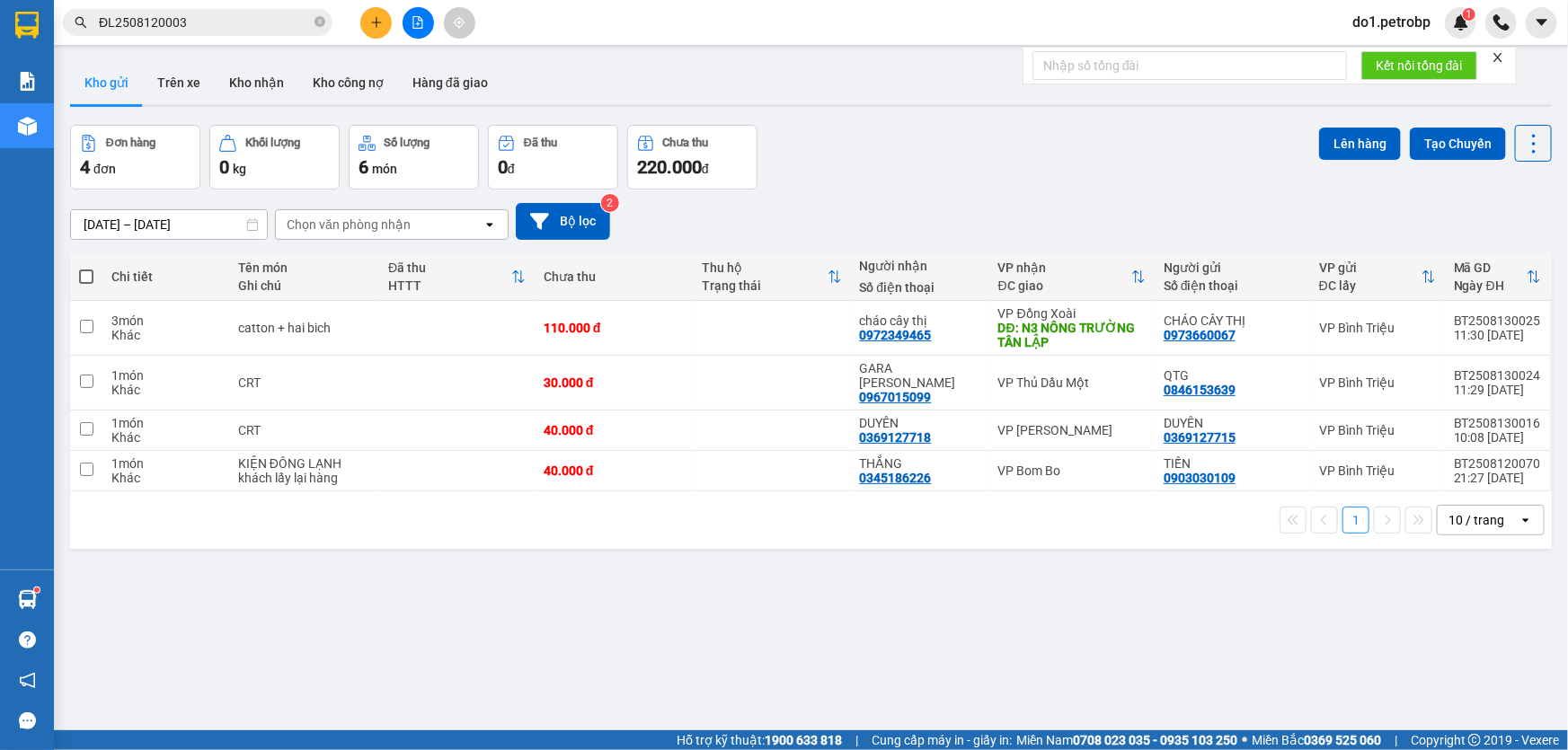
click at [1494, 58] on icon "close" at bounding box center [1497, 57] width 12 height 12
